Goal: Task Accomplishment & Management: Use online tool/utility

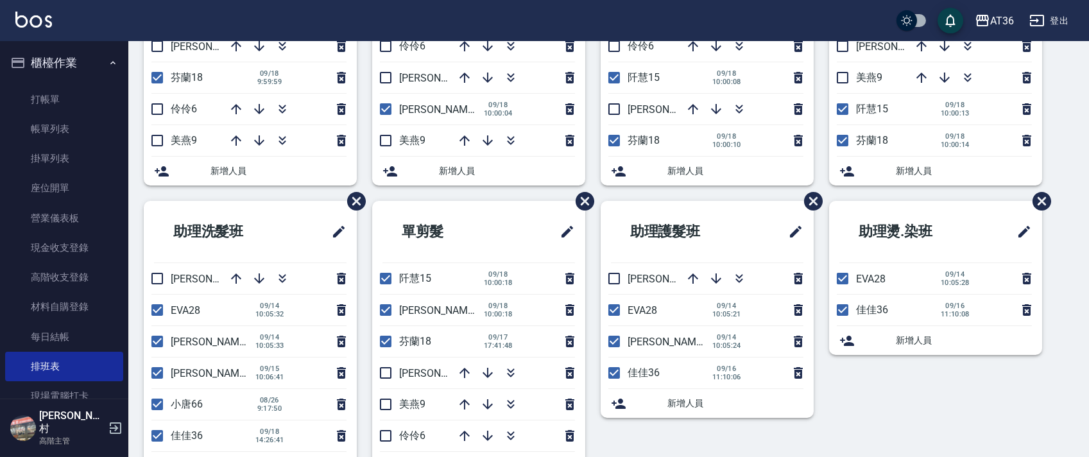
scroll to position [241, 0]
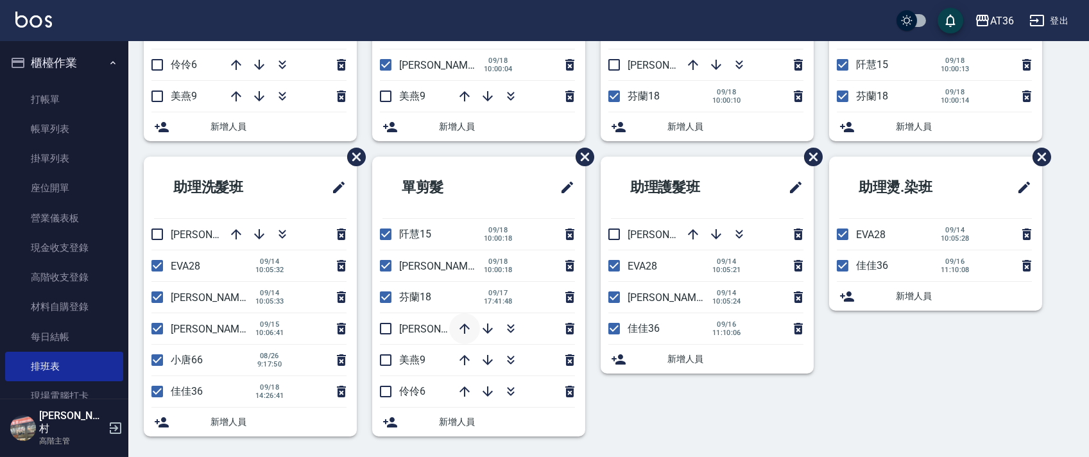
click at [458, 321] on icon "button" at bounding box center [464, 328] width 15 height 15
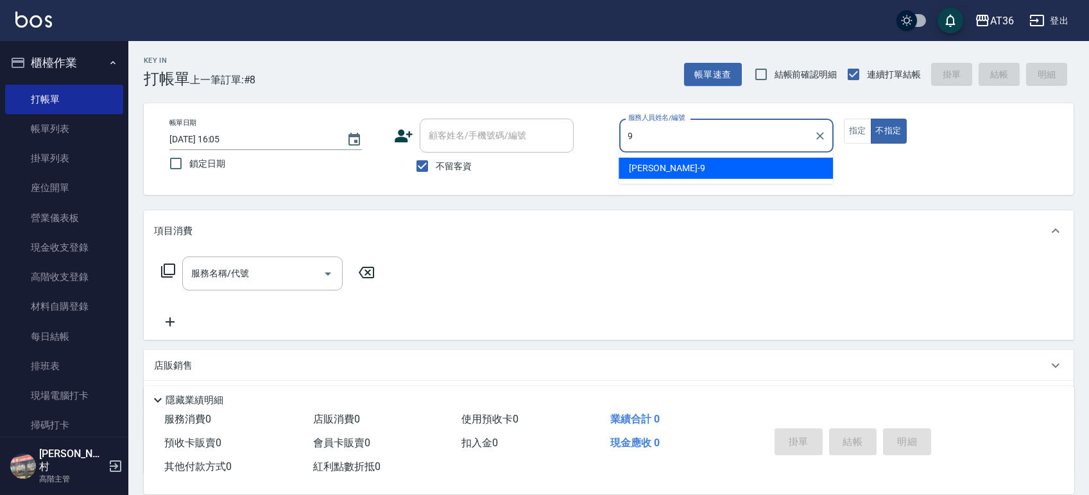
type input "9"
type button "false"
type input "美燕-9"
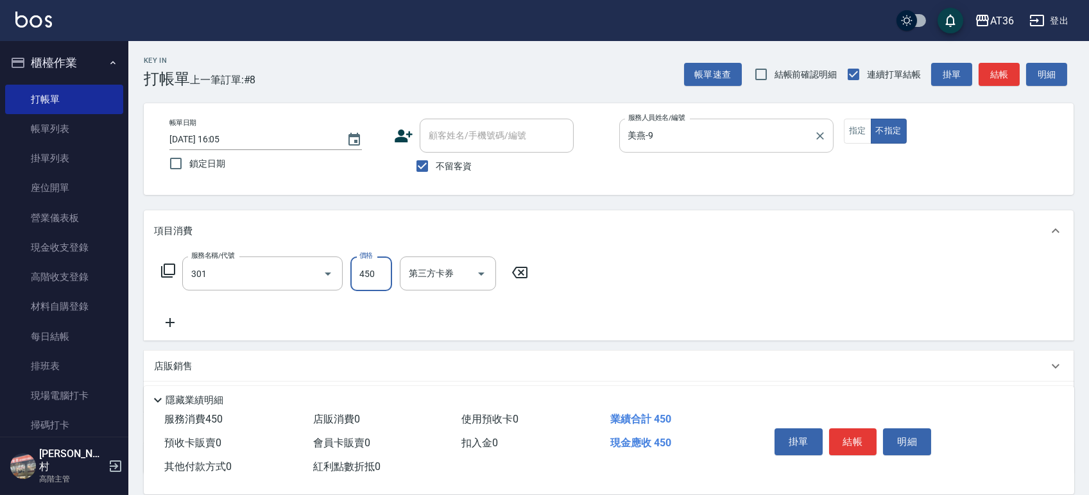
type input "洗+剪(301)"
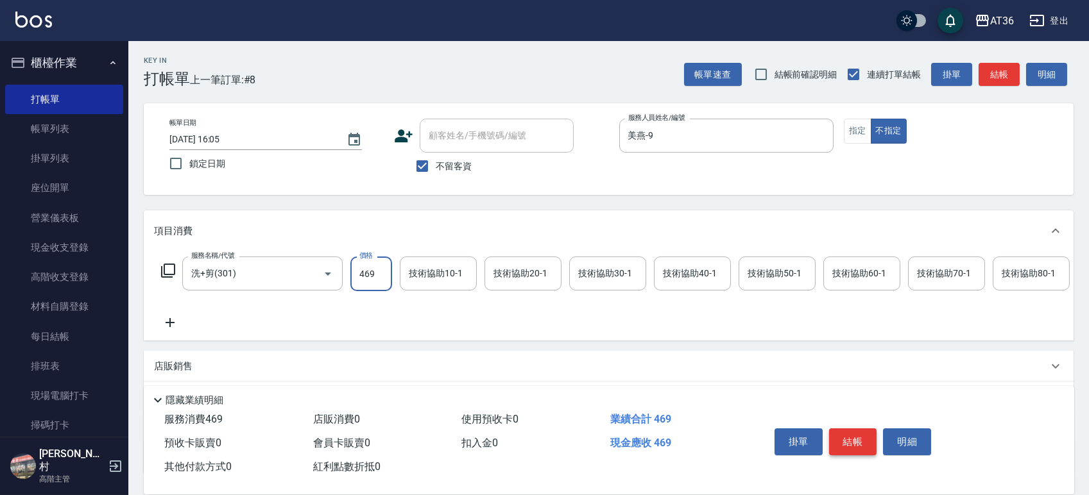
type input "469"
click at [850, 443] on button "結帳" at bounding box center [853, 442] width 48 height 27
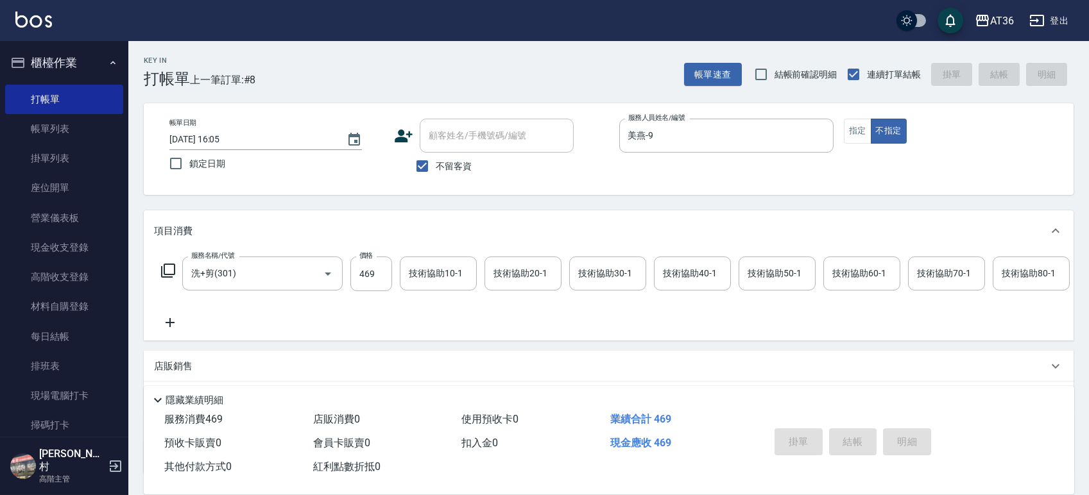
type input "2025/09/18 17:37"
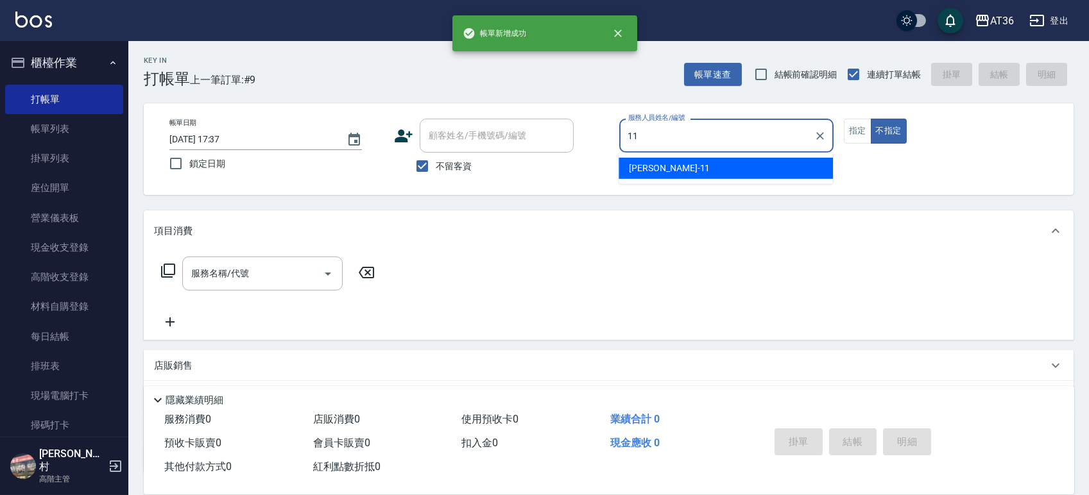
type input "珮茹-11"
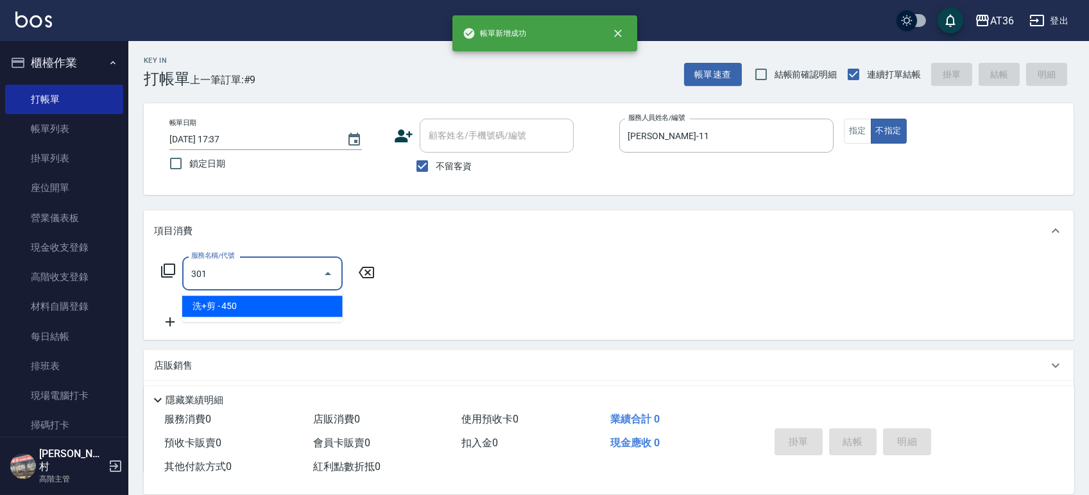
type input "洗+剪(301)"
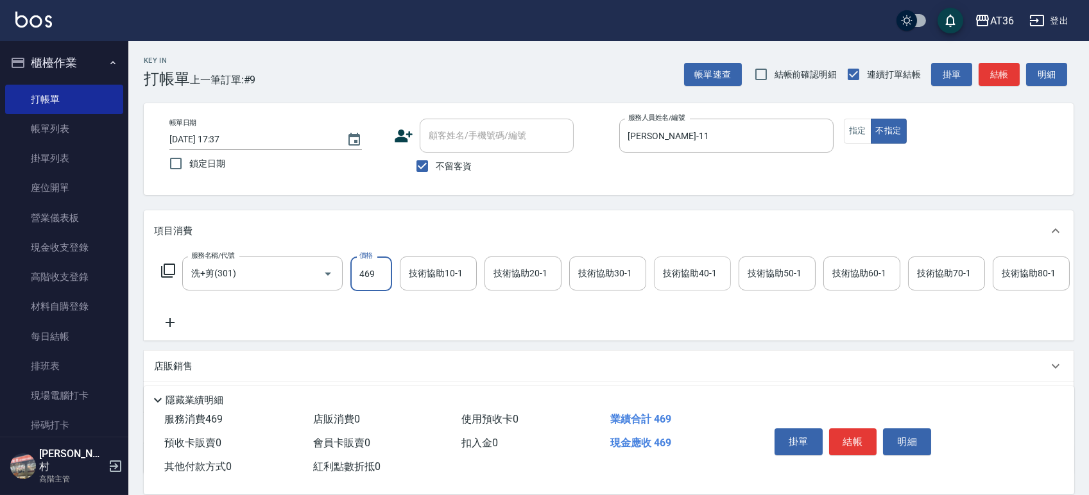
type input "469"
click at [712, 282] on input "技術協助40-1" at bounding box center [692, 273] width 65 height 22
type input "欣蓓-56"
click at [861, 434] on button "結帳" at bounding box center [853, 442] width 48 height 27
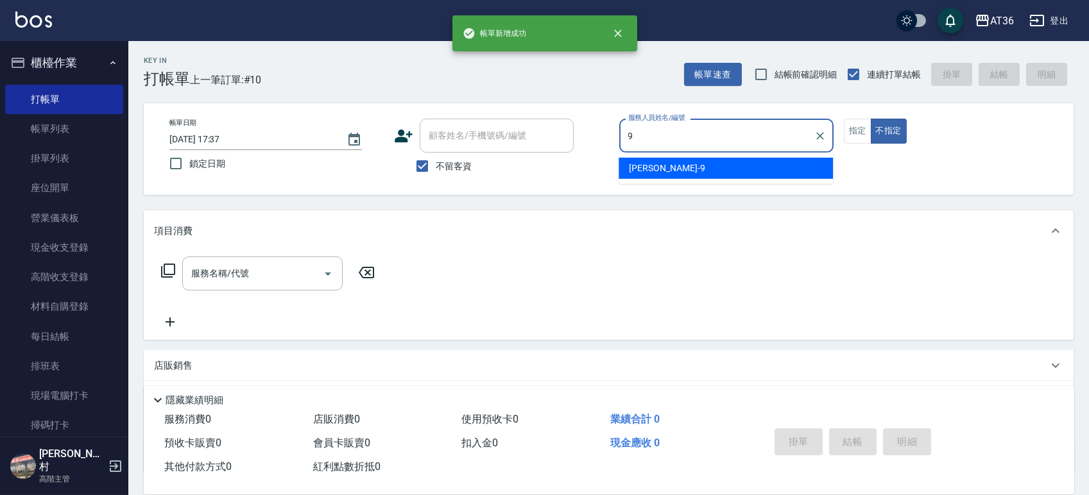
type input "美燕-9"
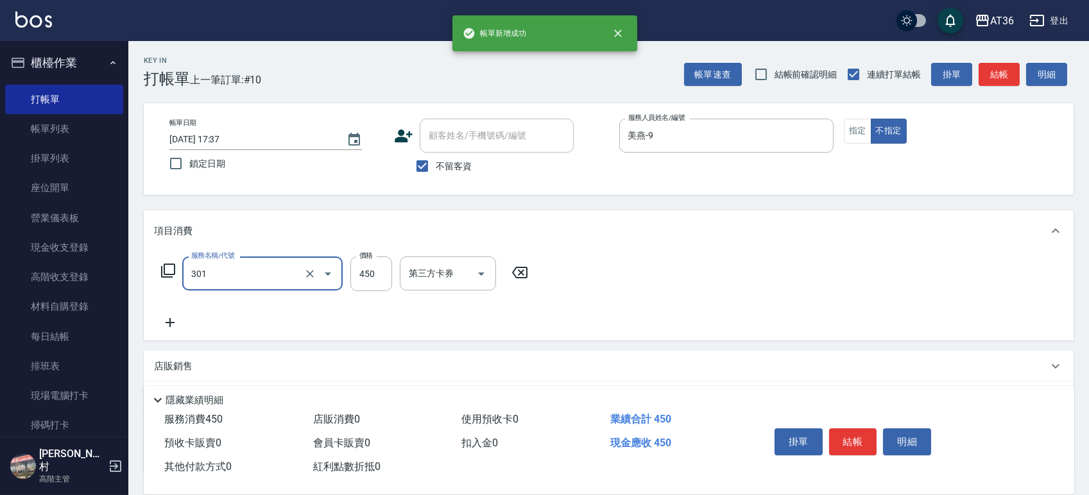
type input "洗+剪(301)"
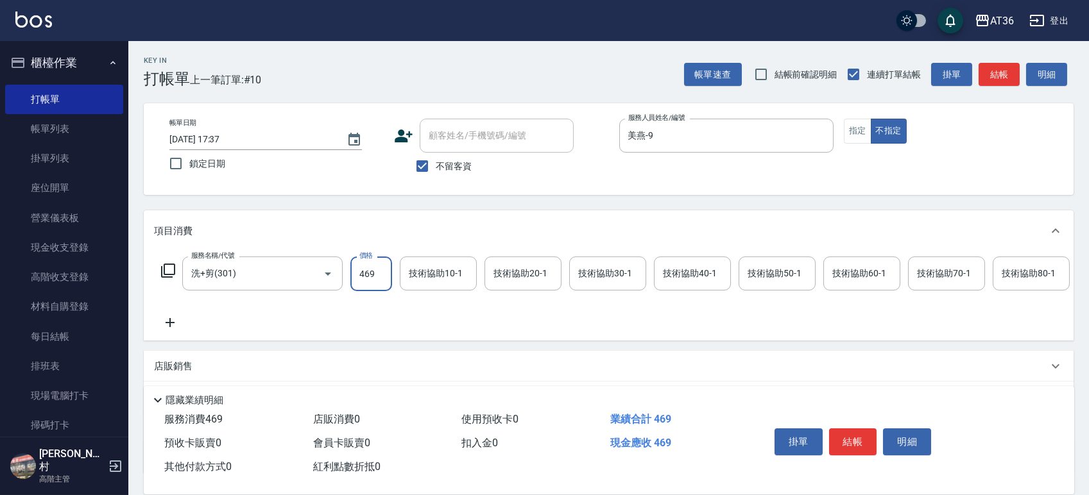
type input "469"
click at [696, 255] on div "服務名稱/代號 洗+剪(301) 服務名稱/代號 價格 469 價格 技術協助10-1 技術協助10-1 技術協助20-1 技術協助20-1 技術協助30-1…" at bounding box center [609, 296] width 930 height 89
click at [694, 275] on div "技術協助40-1 技術協助40-1" at bounding box center [692, 274] width 77 height 34
type input "小唐-66"
click at [855, 438] on button "結帳" at bounding box center [853, 442] width 48 height 27
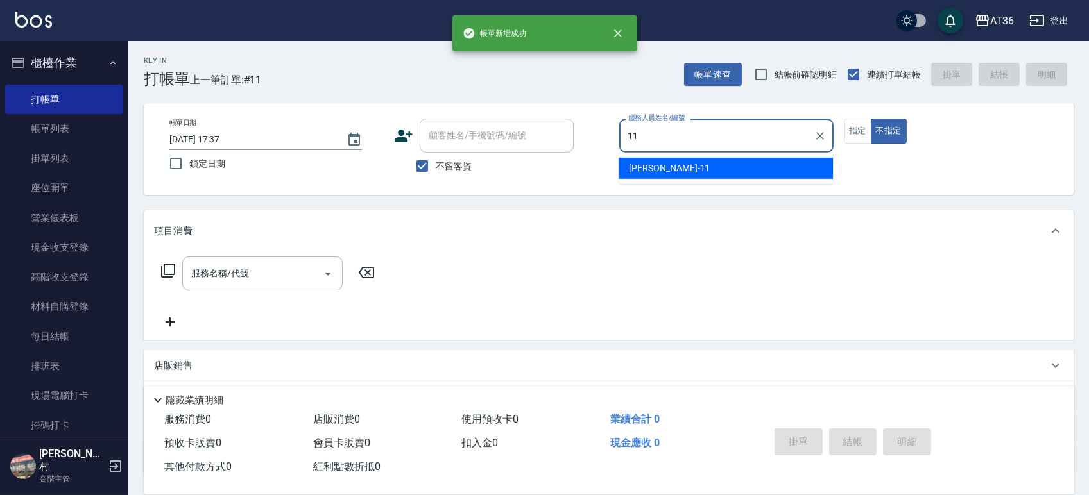
type input "珮茹-11"
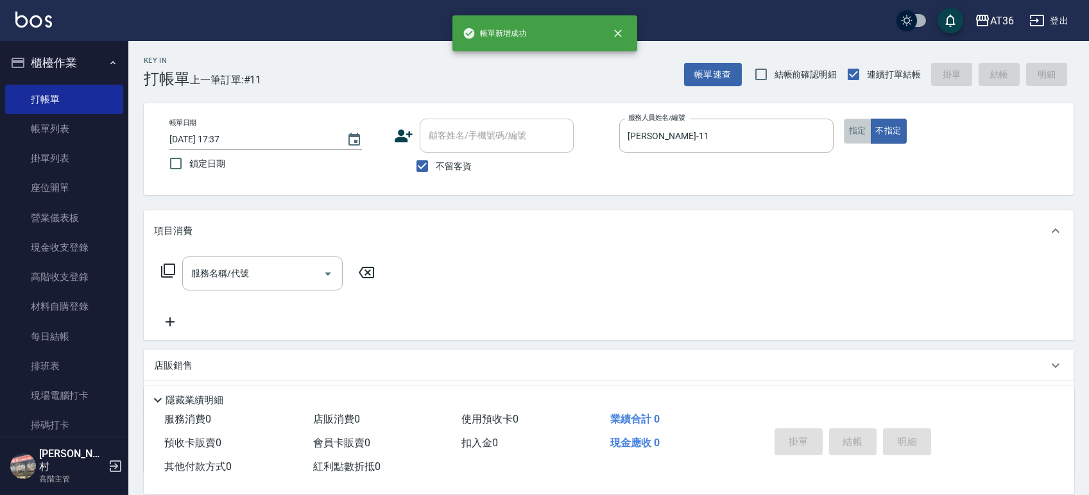
click at [850, 130] on button "指定" at bounding box center [858, 131] width 28 height 25
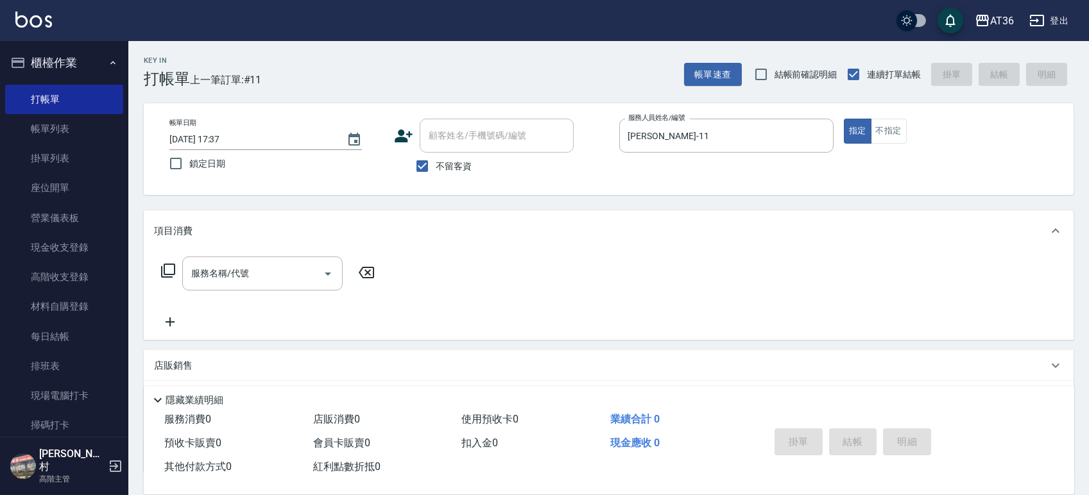
type button "true"
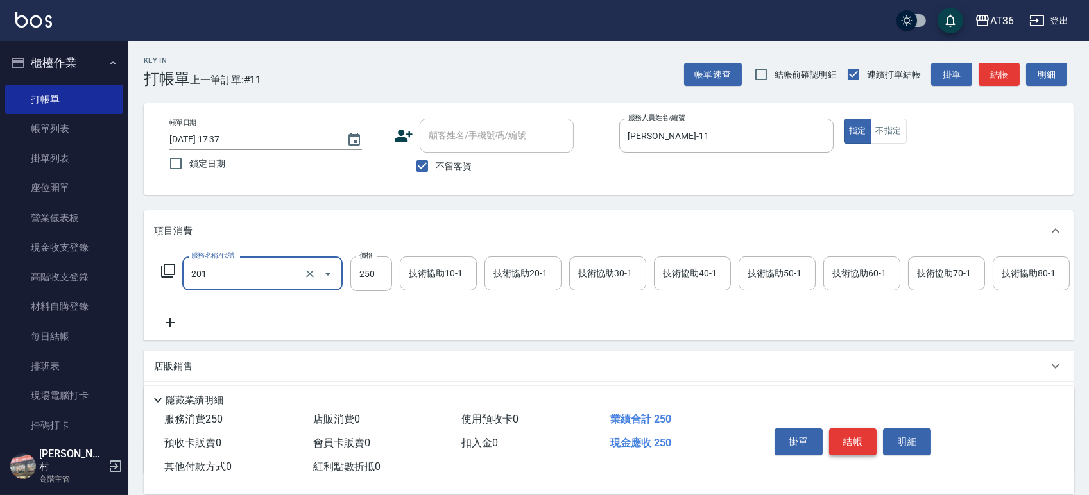
type input "一般洗髮(201)"
click at [847, 441] on button "結帳" at bounding box center [853, 442] width 48 height 27
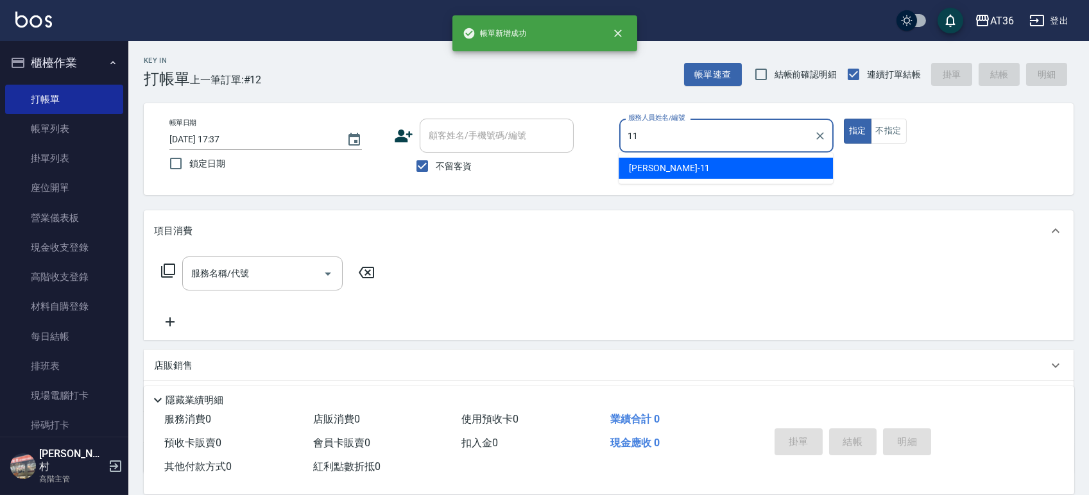
type input "珮茹-11"
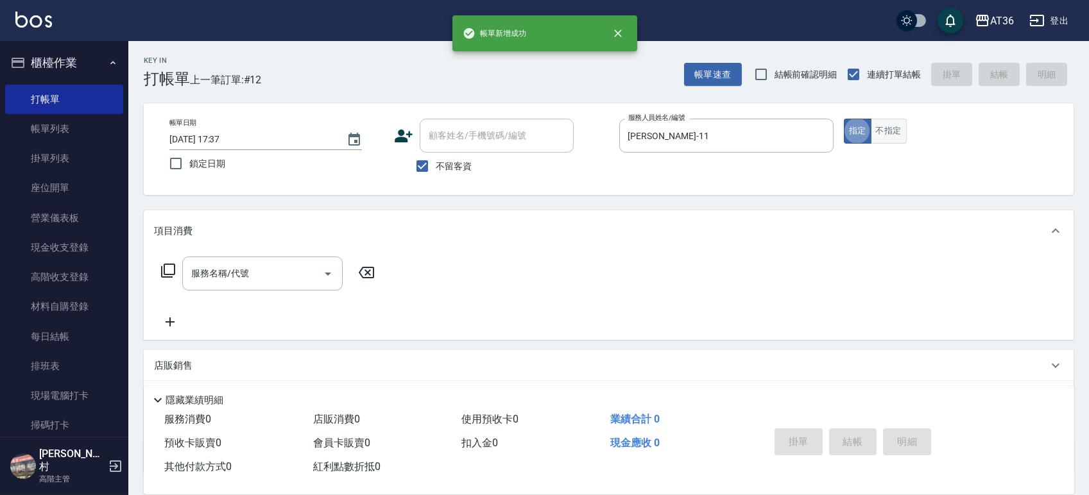
click at [886, 130] on button "不指定" at bounding box center [889, 131] width 36 height 25
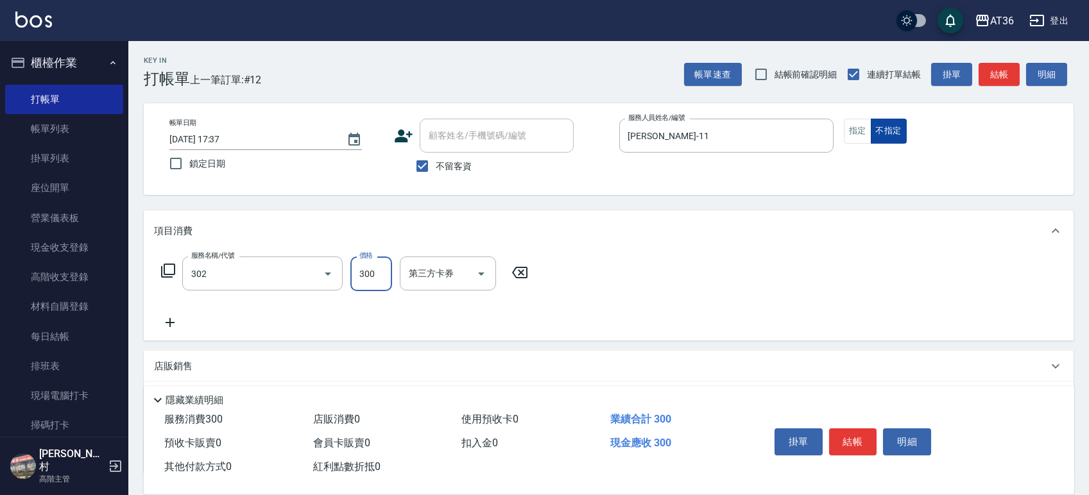
type input "造型剪髮(302)"
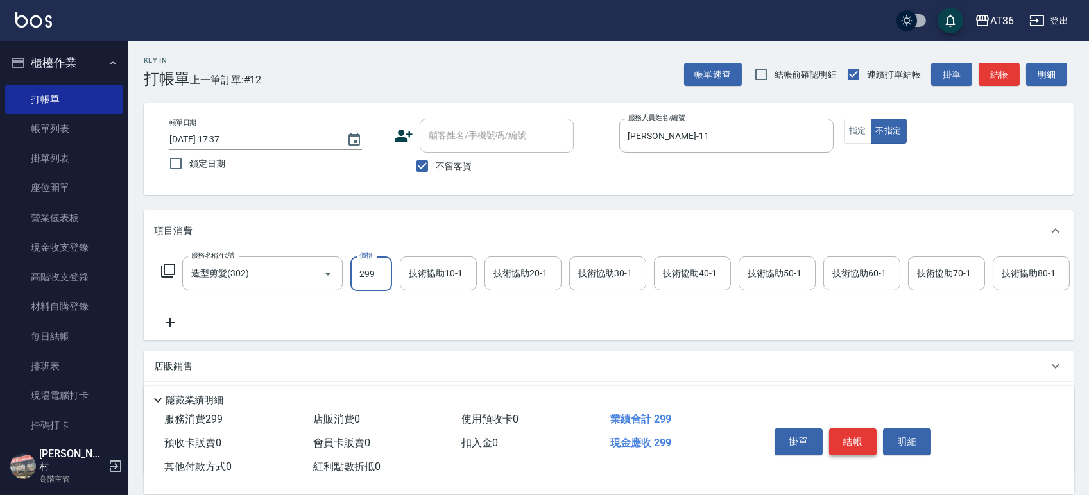
type input "299"
click at [844, 436] on button "結帳" at bounding box center [853, 442] width 48 height 27
